Goal: Transaction & Acquisition: Purchase product/service

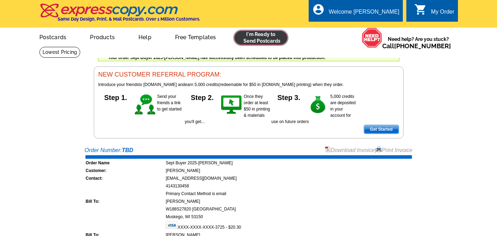
click at [251, 42] on link at bounding box center [260, 38] width 53 height 14
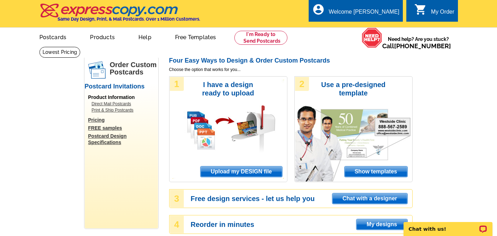
click at [240, 172] on span "Upload my DESIGN file" at bounding box center [241, 171] width 81 height 10
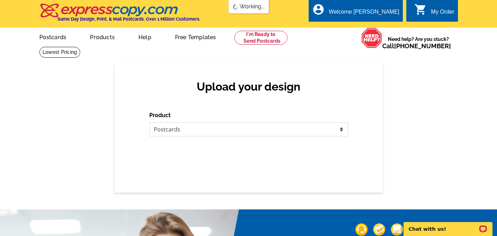
click at [197, 130] on select "Please select the type of file... Postcards Business Cards Letters and flyers G…" at bounding box center [248, 129] width 199 height 14
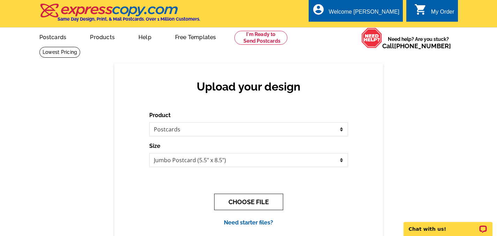
click at [251, 205] on button "CHOOSE FILE" at bounding box center [248, 201] width 69 height 16
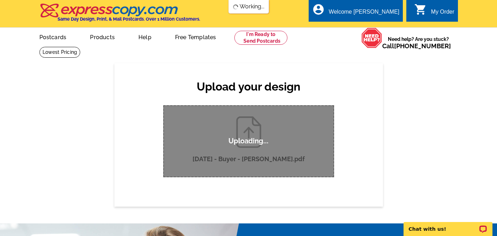
click at [84, 120] on div "Upload your design Product Please select the type of file... Postcards Business…" at bounding box center [248, 134] width 497 height 143
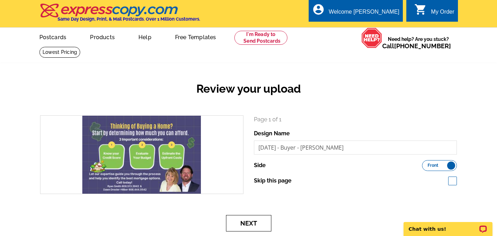
click at [240, 224] on button "Next" at bounding box center [248, 223] width 45 height 16
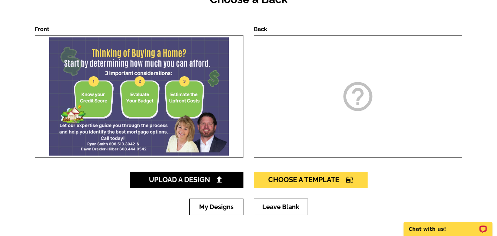
scroll to position [140, 0]
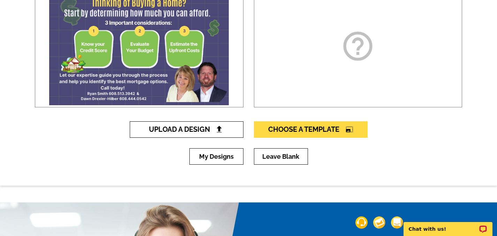
click at [193, 132] on span "Upload A Design" at bounding box center [186, 129] width 75 height 8
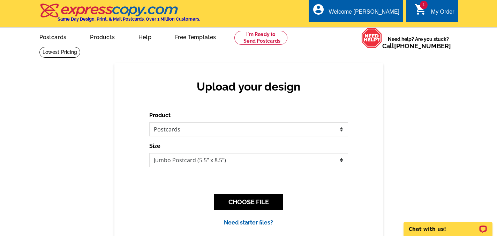
click at [283, 203] on div "CHOOSE FILE" at bounding box center [248, 202] width 199 height 28
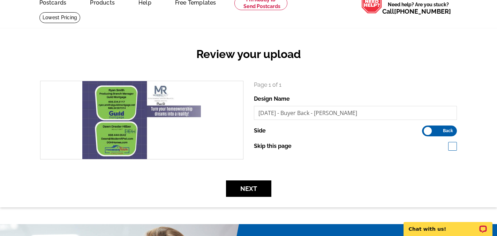
scroll to position [35, 0]
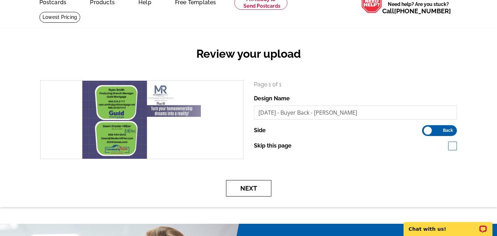
click at [257, 187] on button "Next" at bounding box center [248, 188] width 45 height 16
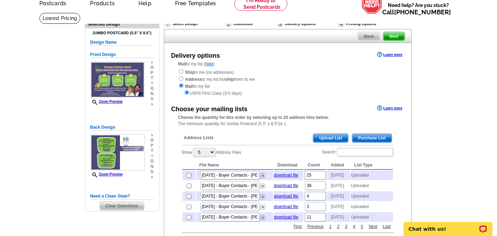
scroll to position [35, 0]
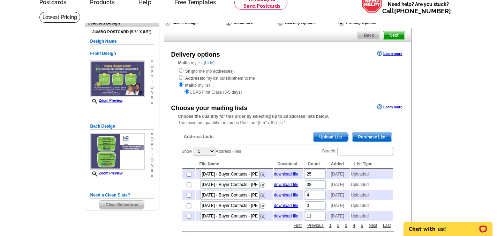
click at [335, 138] on span "Upload List" at bounding box center [330, 137] width 35 height 8
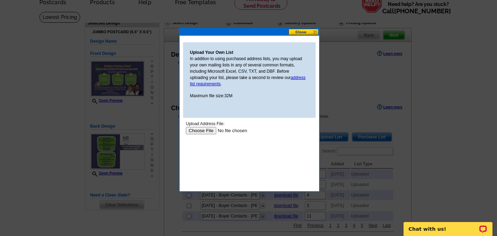
scroll to position [0, 0]
click at [206, 129] on input "file" at bounding box center [230, 130] width 88 height 7
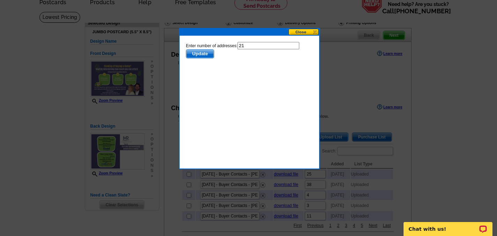
click at [254, 44] on input "21" at bounding box center [268, 45] width 62 height 7
type input "20"
click at [206, 52] on span "Update" at bounding box center [200, 54] width 28 height 8
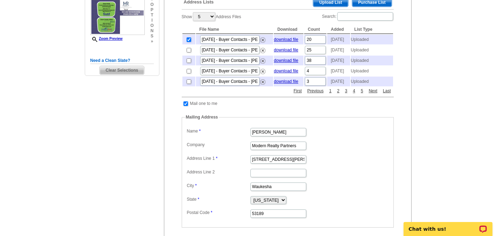
scroll to position [174, 0]
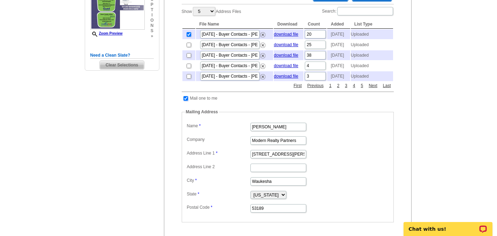
click at [186, 100] on input "checkbox" at bounding box center [186, 98] width 5 height 5
checkbox input "false"
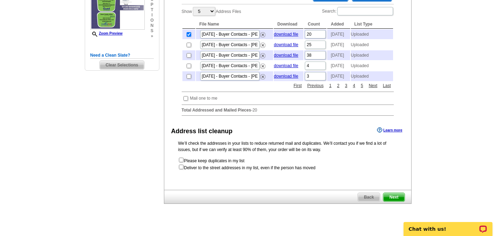
click at [394, 201] on span "Next" at bounding box center [393, 197] width 21 height 8
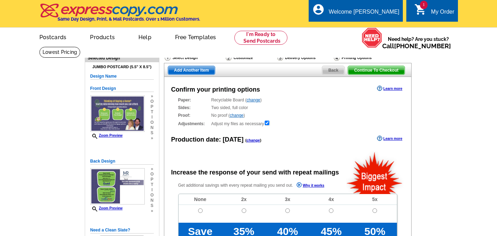
radio input "false"
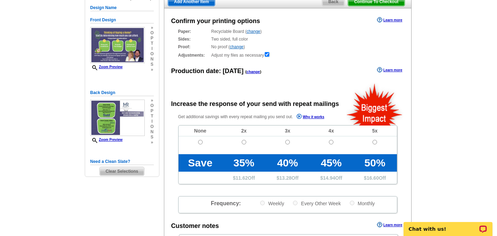
scroll to position [70, 0]
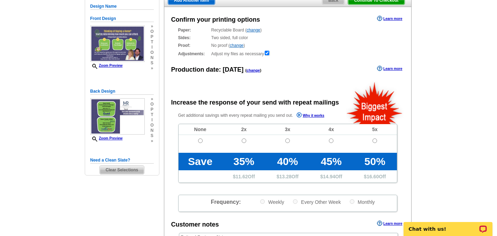
click at [257, 72] on link "change" at bounding box center [254, 70] width 14 height 4
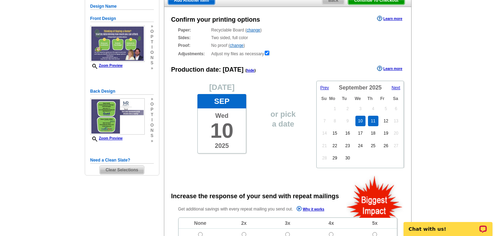
click at [372, 122] on link "11" at bounding box center [373, 120] width 10 height 10
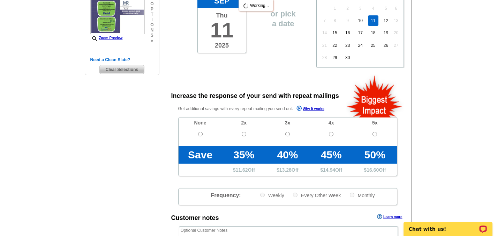
scroll to position [174, 0]
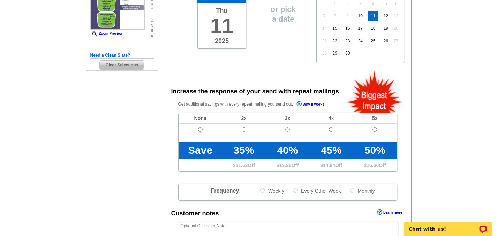
click at [200, 131] on input "radio" at bounding box center [200, 129] width 5 height 5
radio input "true"
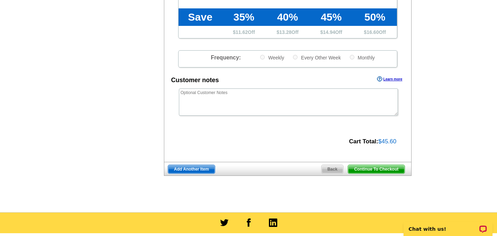
scroll to position [314, 0]
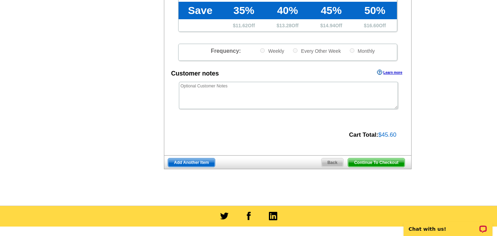
click at [382, 162] on span "Continue To Checkout" at bounding box center [376, 162] width 56 height 8
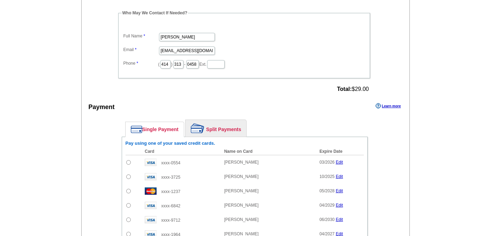
click at [73, 75] on main "Add Another Item Checkout Order Name: My Order 2025-09-10 Save Order Review you…" at bounding box center [248, 107] width 497 height 610
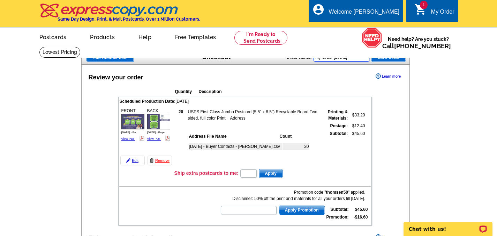
click at [356, 60] on input "My Order 2025-09-10" at bounding box center [342, 57] width 56 height 8
drag, startPoint x: 359, startPoint y: 59, endPoint x: 299, endPoint y: 66, distance: 60.2
type input "Sept Buyer 2025 - Ryan"
click at [389, 59] on span "Save Order" at bounding box center [389, 57] width 34 height 8
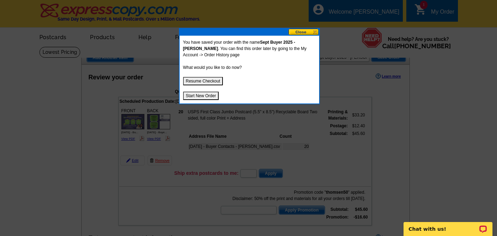
click at [200, 94] on button "Start New Order" at bounding box center [201, 95] width 36 height 8
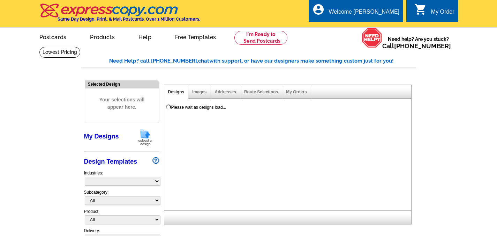
select select "785"
